Goal: Task Accomplishment & Management: Use online tool/utility

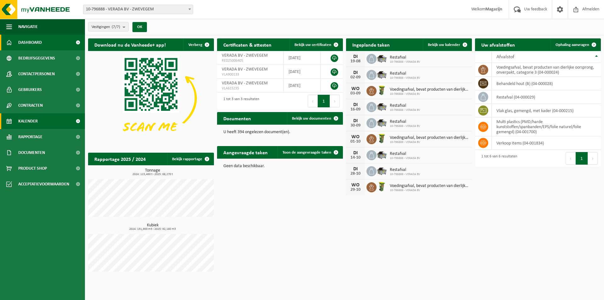
click at [30, 121] on span "Kalender" at bounding box center [28, 121] width 20 height 16
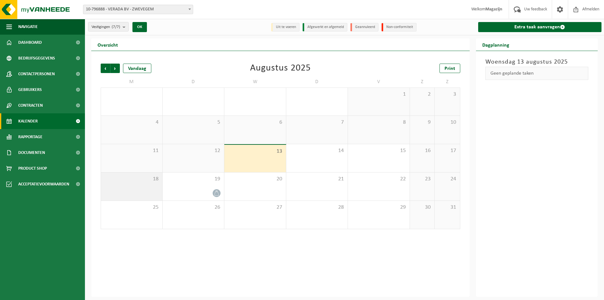
click at [136, 187] on div "18" at bounding box center [131, 186] width 61 height 28
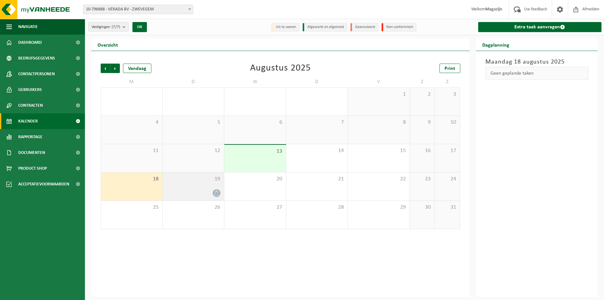
drag, startPoint x: 143, startPoint y: 185, endPoint x: 200, endPoint y: 190, distance: 57.4
click at [200, 190] on div at bounding box center [193, 193] width 55 height 8
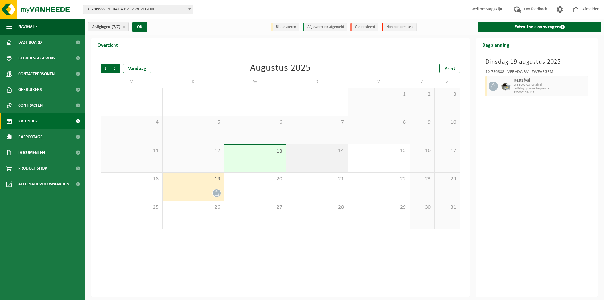
click at [326, 161] on div "14" at bounding box center [317, 158] width 62 height 28
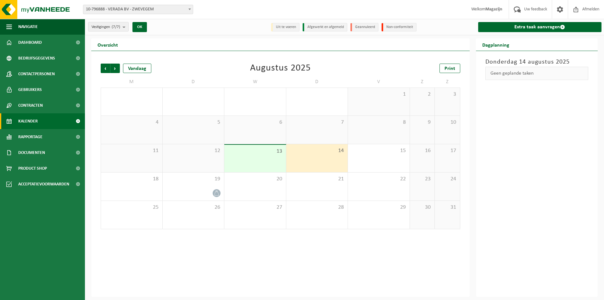
drag, startPoint x: 326, startPoint y: 161, endPoint x: 312, endPoint y: 161, distance: 13.5
click at [312, 161] on div "14" at bounding box center [317, 158] width 62 height 28
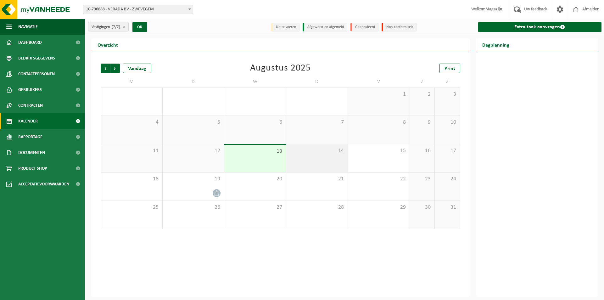
click at [314, 153] on span "14" at bounding box center [316, 150] width 55 height 7
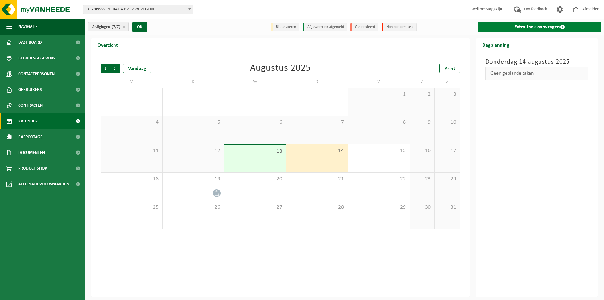
click at [541, 28] on link "Extra taak aanvragen" at bounding box center [540, 27] width 124 height 10
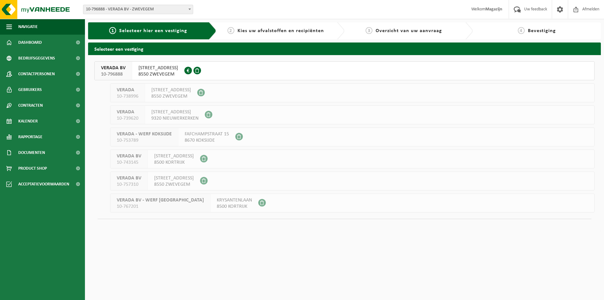
click at [169, 69] on span "HARELBEEKSTRAAT 104F" at bounding box center [158, 68] width 40 height 6
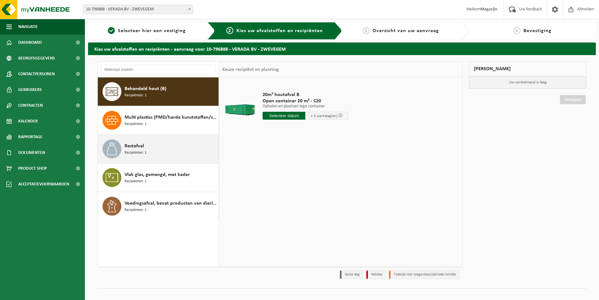
click at [155, 153] on div "Restafval Recipiënten: 1" at bounding box center [171, 148] width 92 height 19
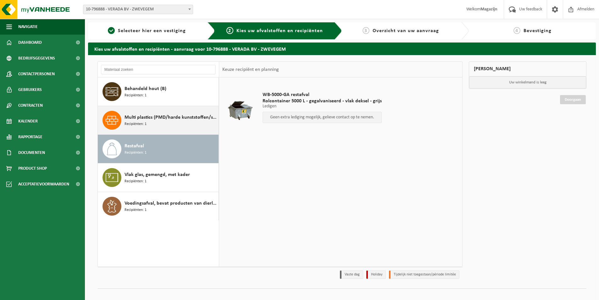
click at [159, 121] on div "Multi plastics (PMD/harde kunststoffen/spanbanden/EPS/folie naturel/folie gemen…" at bounding box center [171, 120] width 92 height 19
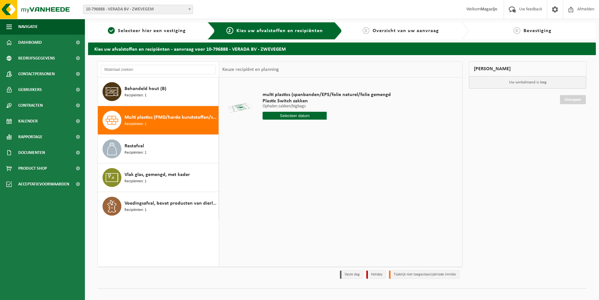
click at [286, 117] on input "text" at bounding box center [295, 116] width 64 height 8
click at [313, 172] on div "28 29 30 31 1 2 3 4 5 6 7 8 9 10 11 12 13 14 15 16 17 18 19 20 21 22 23 24 25 2…" at bounding box center [301, 171] width 77 height 50
click at [314, 169] on div "28 29 30 31 1 2 3 4 5 6 7 8 9 10 11 12 13 14 15 16 17 18 19 20 21 22 23 24 25 2…" at bounding box center [301, 171] width 77 height 50
click at [303, 171] on div "28 29 30 31 1 2 3 4 5 6 7 8 9 10 11 12 13 14 15 16 17 18 19 20 21 22 23 24 25 2…" at bounding box center [301, 171] width 77 height 50
click at [291, 170] on div "28 29 30 31 1 2 3 4 5 6 7 8 9 10 11 12 13 14 15 16 17 18 19 20 21 22 23 24 25 2…" at bounding box center [301, 171] width 77 height 50
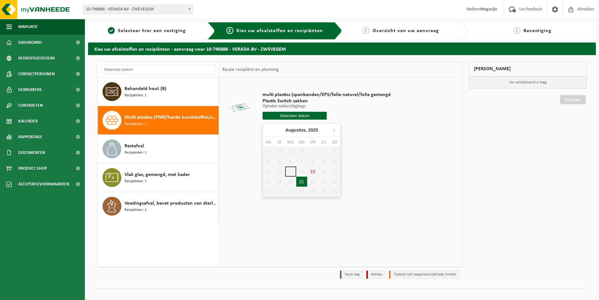
click at [303, 182] on div "21" at bounding box center [301, 181] width 11 height 10
type input "Van [DATE]"
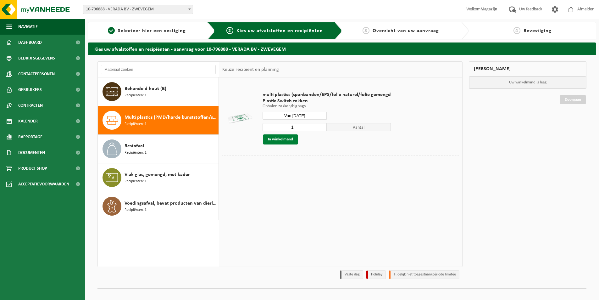
click at [288, 139] on button "In winkelmand" at bounding box center [280, 139] width 35 height 10
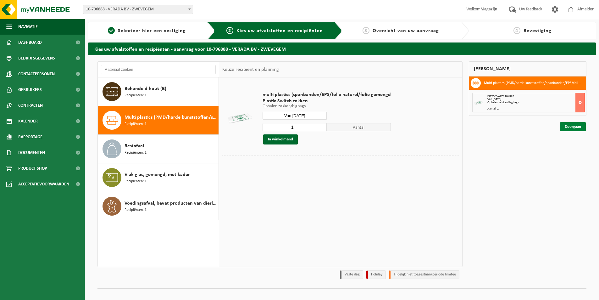
click at [571, 125] on link "Doorgaan" at bounding box center [573, 126] width 26 height 9
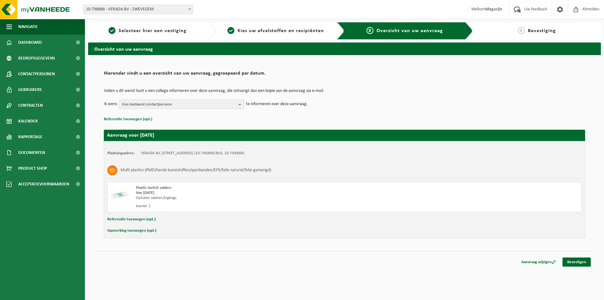
click at [152, 205] on div "Aantal: 1" at bounding box center [253, 206] width 234 height 5
click at [149, 206] on div "Aantal: 1" at bounding box center [253, 206] width 234 height 5
click at [144, 206] on div "Aantal: 1" at bounding box center [253, 206] width 234 height 5
click at [279, 29] on span "Kies uw afvalstoffen en recipiënten" at bounding box center [281, 30] width 87 height 5
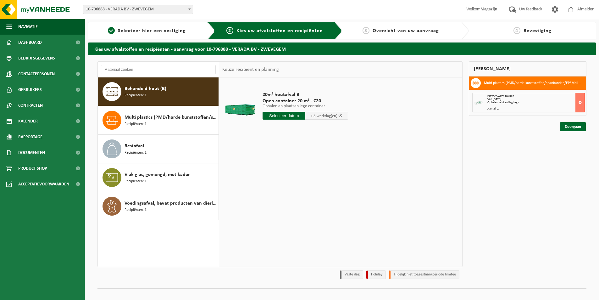
click at [497, 108] on div "Aantal: 1" at bounding box center [536, 108] width 97 height 3
click at [501, 109] on div "Aantal: 1" at bounding box center [536, 108] width 97 height 3
click at [570, 129] on link "Doorgaan" at bounding box center [573, 126] width 26 height 9
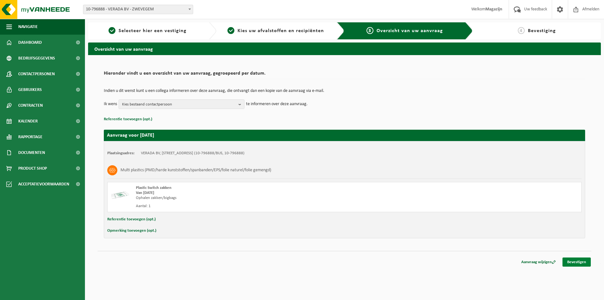
click at [580, 263] on link "Bevestigen" at bounding box center [577, 261] width 28 height 9
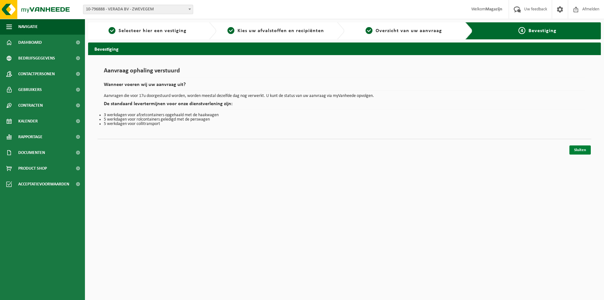
click at [582, 150] on link "Sluiten" at bounding box center [579, 149] width 21 height 9
